Goal: Go to known website: Access a specific website the user already knows

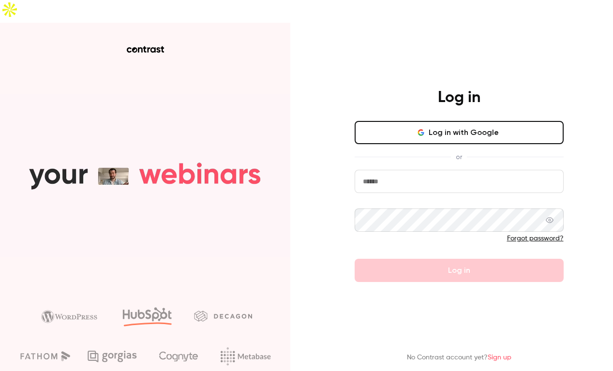
type input "*******"
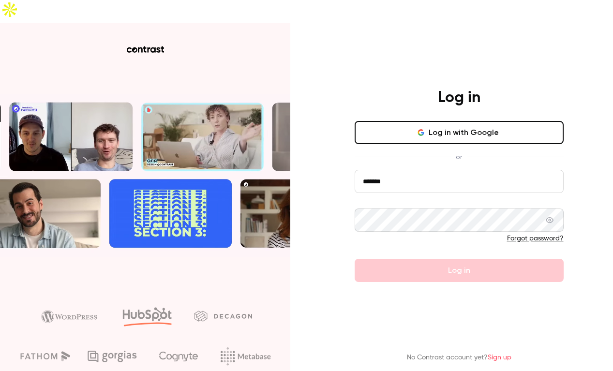
click at [459, 121] on button "Log in with Google" at bounding box center [458, 132] width 209 height 23
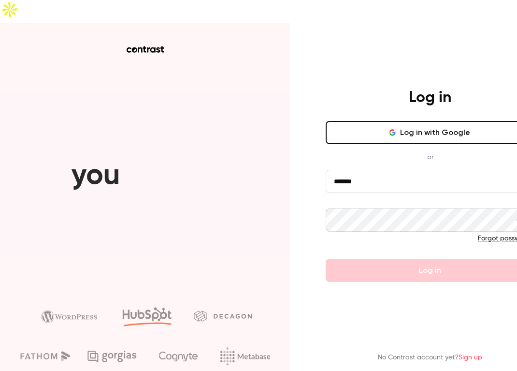
click at [390, 121] on button "Log in with Google" at bounding box center [430, 132] width 209 height 23
